Goal: Download file/media

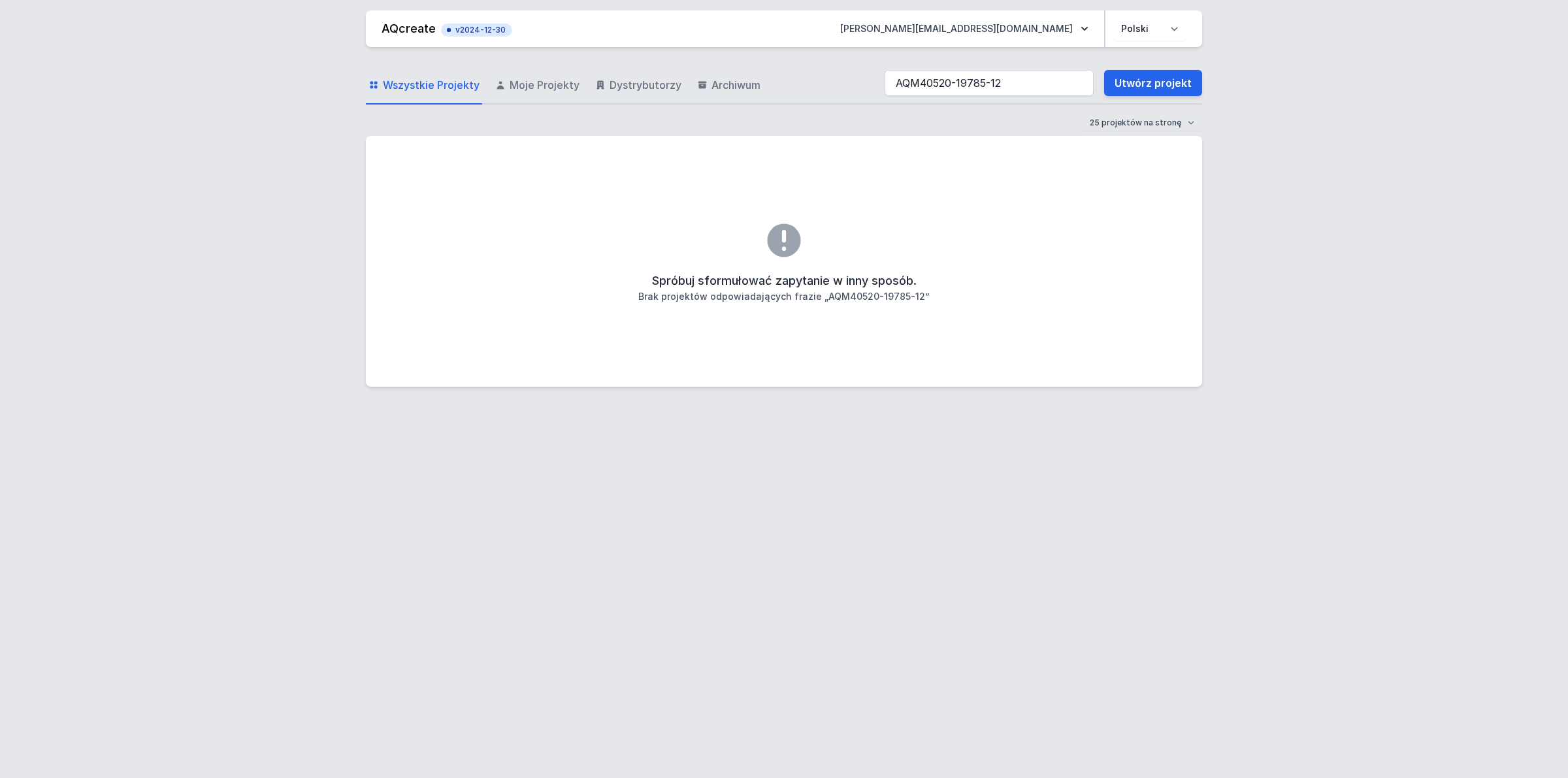
drag, startPoint x: 1028, startPoint y: 82, endPoint x: -118, endPoint y: 98, distance: 1146.1
click at [0, 98] on html "AQcreate v2024-12-30 [EMAIL_ADDRESS][DOMAIN_NAME] Polski English Wszystkie Proj…" at bounding box center [784, 389] width 1568 height 778
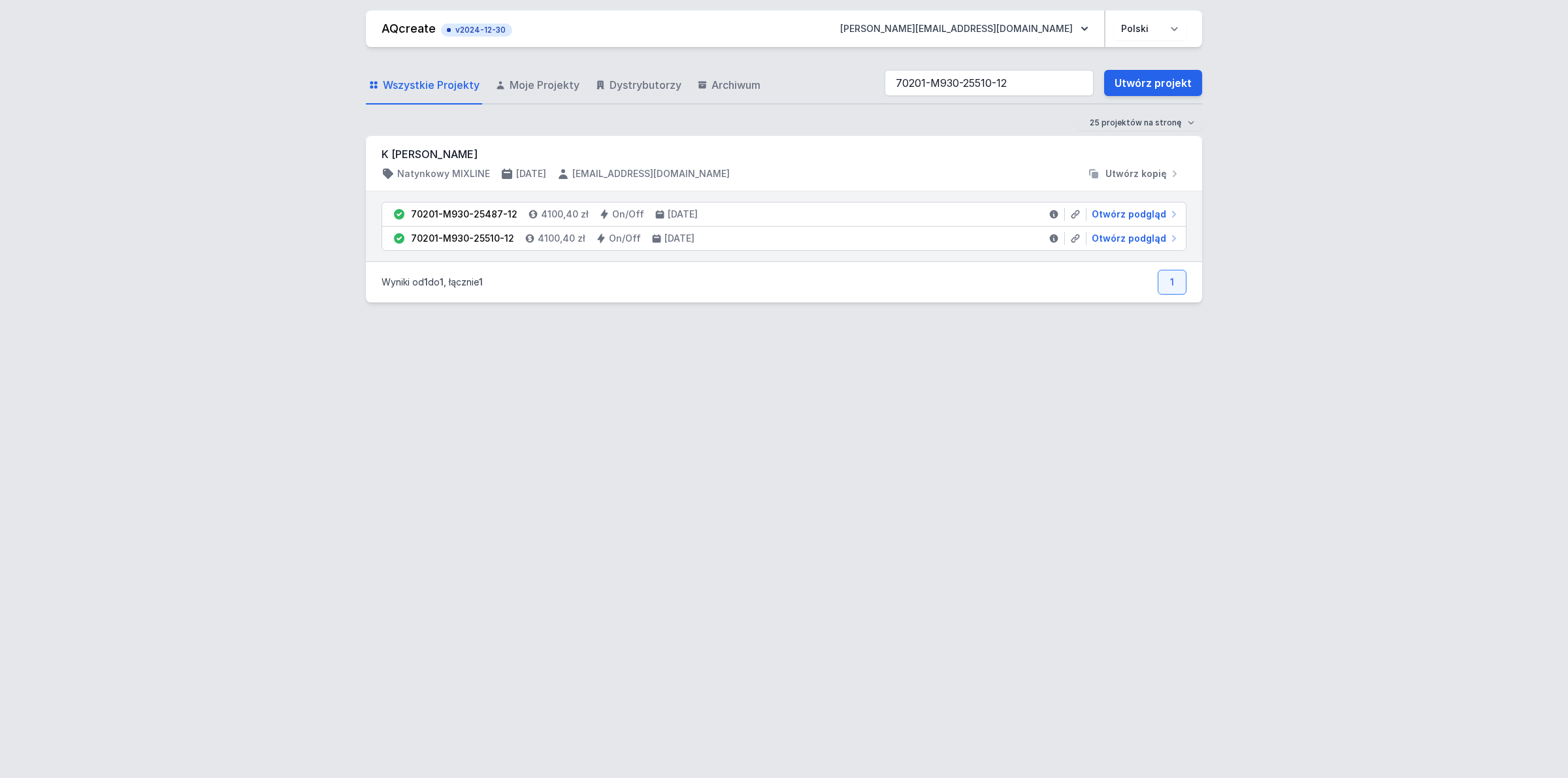
type input "70201-M930-25510-12"
click at [1150, 242] on span "Otwórz podgląd" at bounding box center [1129, 238] width 75 height 13
select select "2"
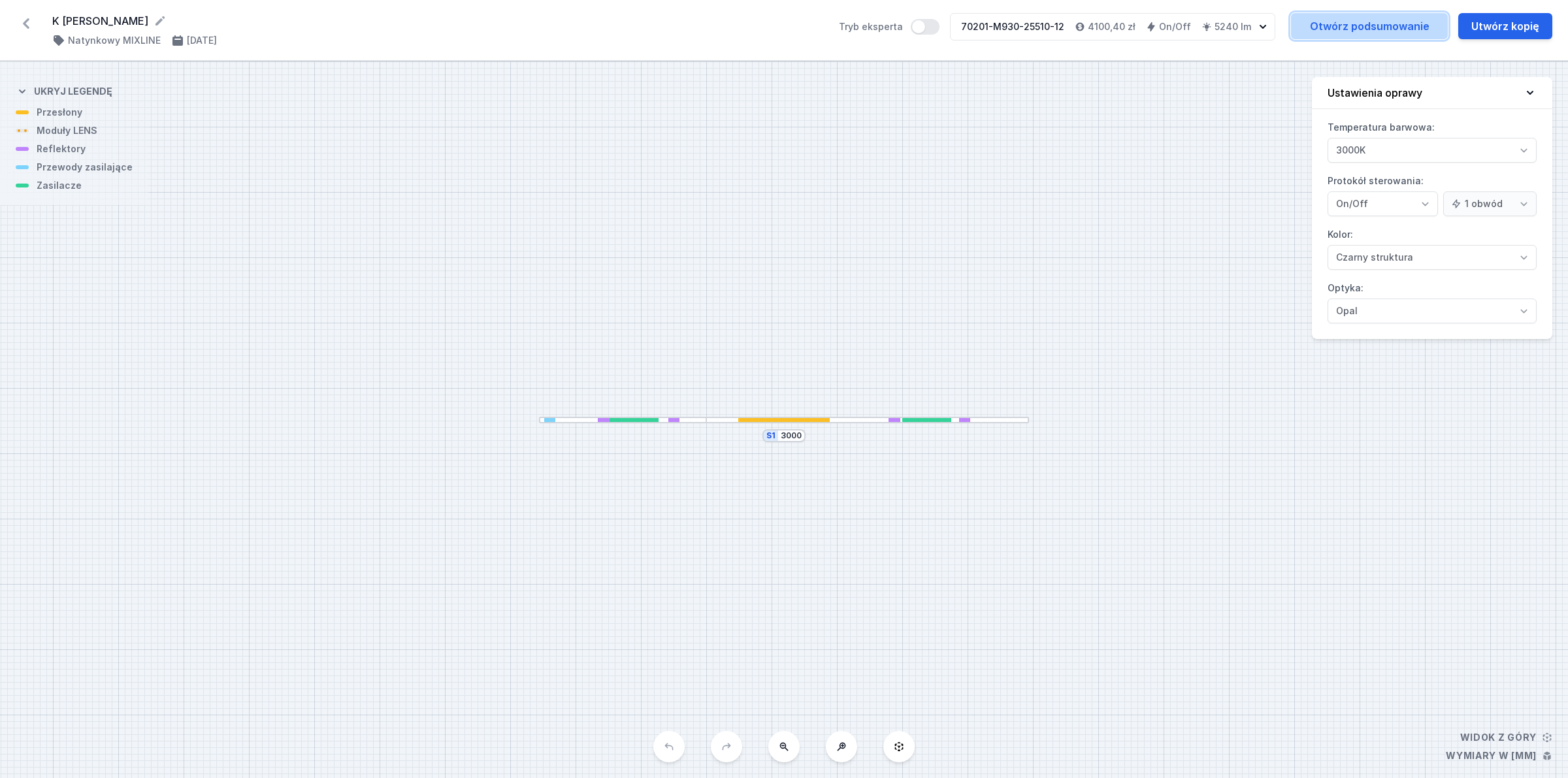
click at [1364, 30] on link "Otwórz podsumowanie" at bounding box center [1370, 26] width 157 height 26
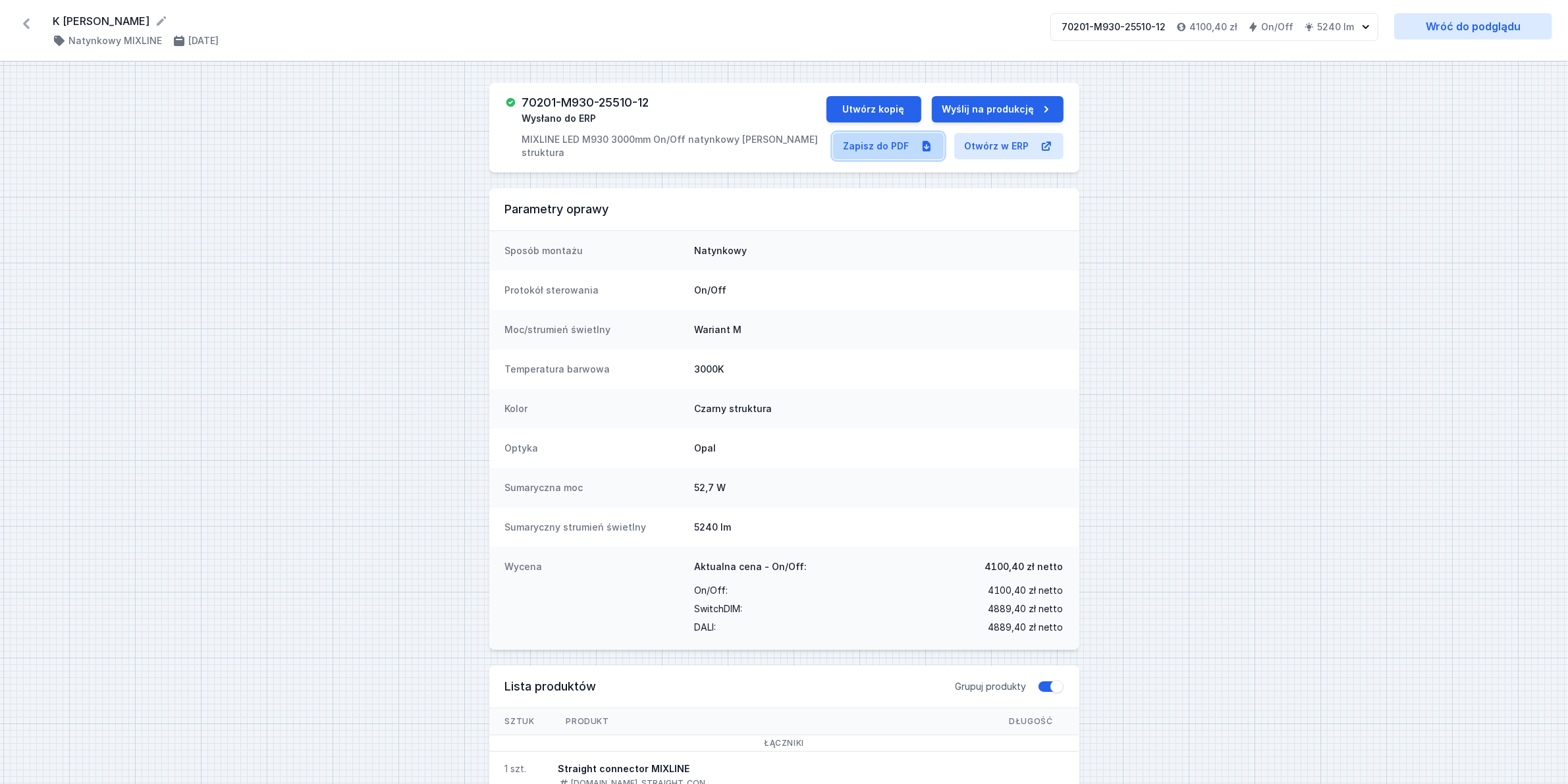
click at [896, 143] on link "Zapisz do PDF" at bounding box center [888, 145] width 110 height 26
